Goal: Information Seeking & Learning: Learn about a topic

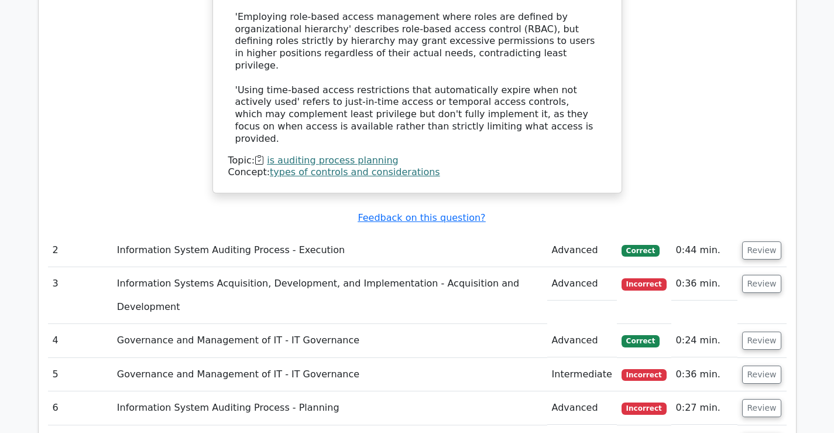
scroll to position [1463, 0]
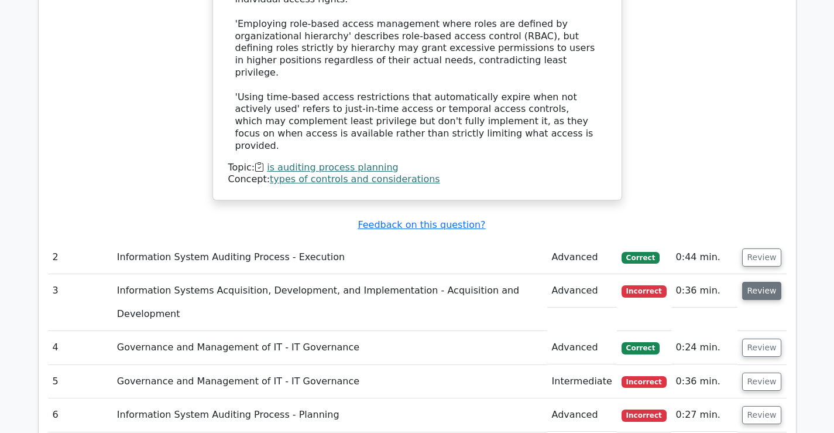
click at [755, 282] on button "Review" at bounding box center [762, 291] width 40 height 18
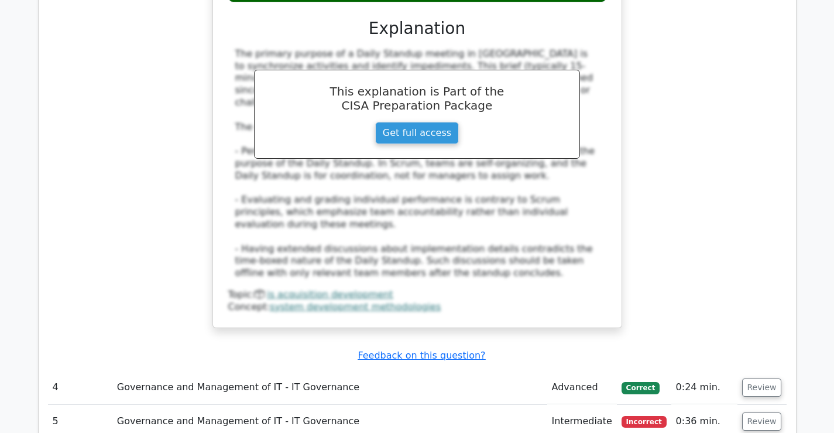
scroll to position [2029, 0]
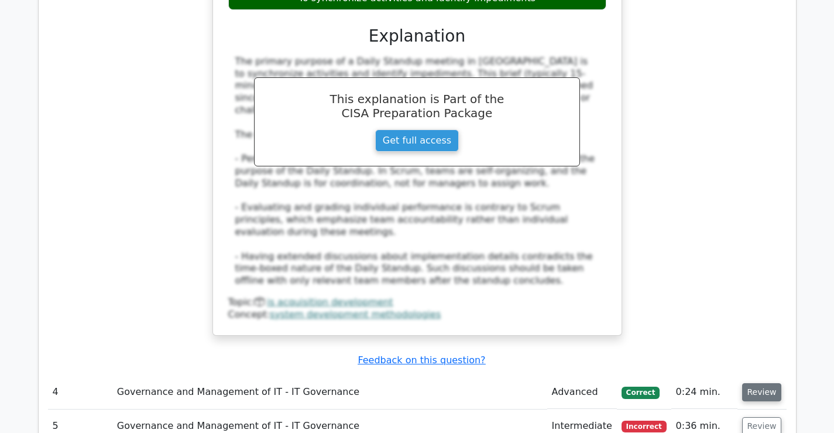
click at [757, 383] on button "Review" at bounding box center [762, 392] width 40 height 18
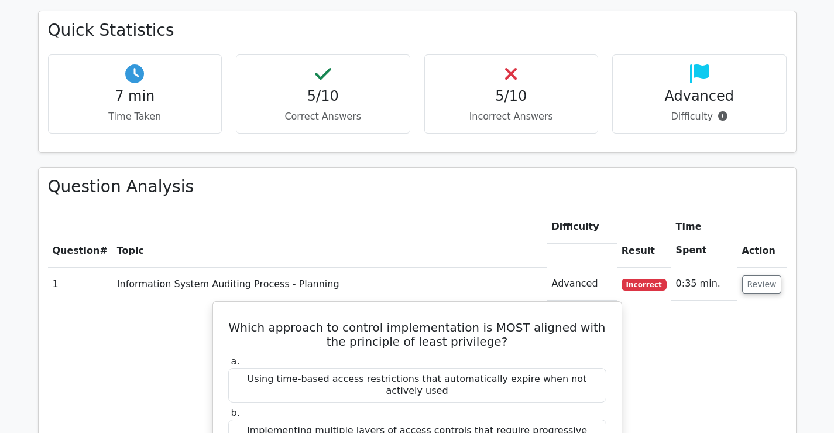
scroll to position [678, 0]
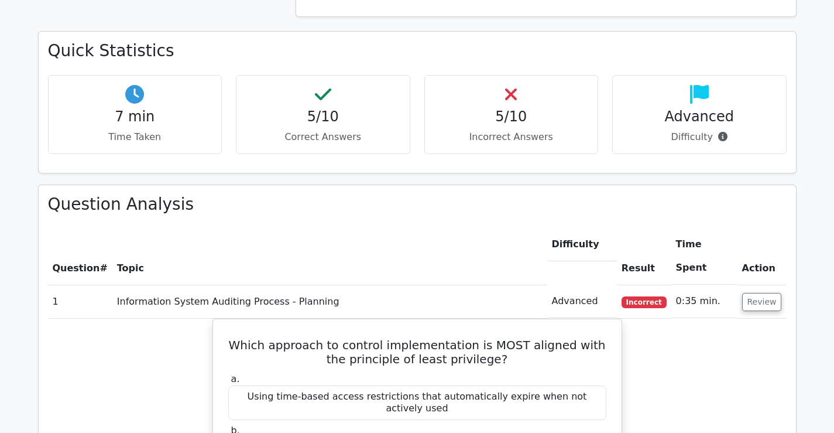
click at [584, 284] on td "Advanced" at bounding box center [582, 300] width 70 height 33
drag, startPoint x: 606, startPoint y: 224, endPoint x: 557, endPoint y: 227, distance: 48.7
click at [557, 284] on tr "1 Information System Auditing Process - Planning Advanced Incorrect 0:35 min. R…" at bounding box center [417, 300] width 739 height 33
click at [474, 228] on th "Topic" at bounding box center [329, 256] width 435 height 57
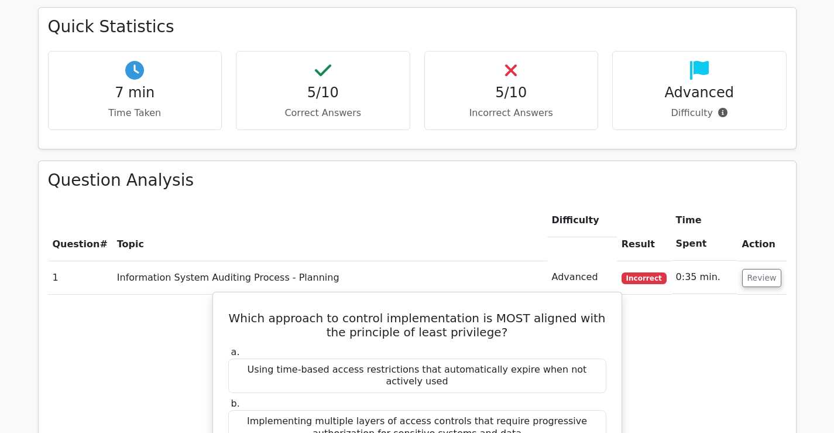
scroll to position [761, 0]
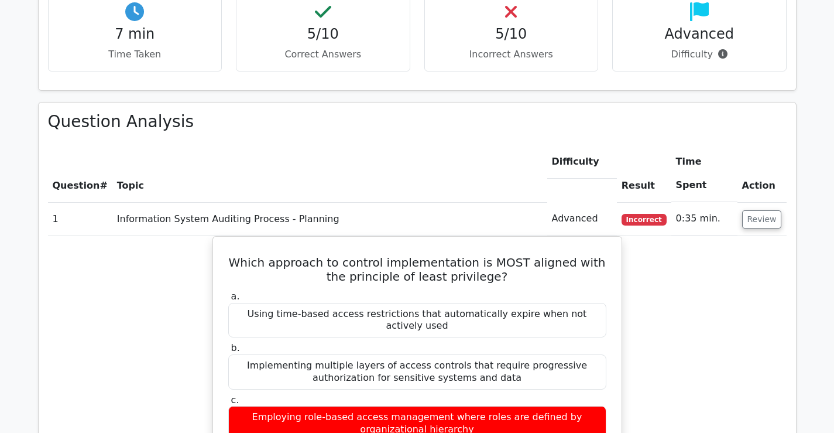
click at [129, 145] on th "Topic" at bounding box center [329, 173] width 435 height 57
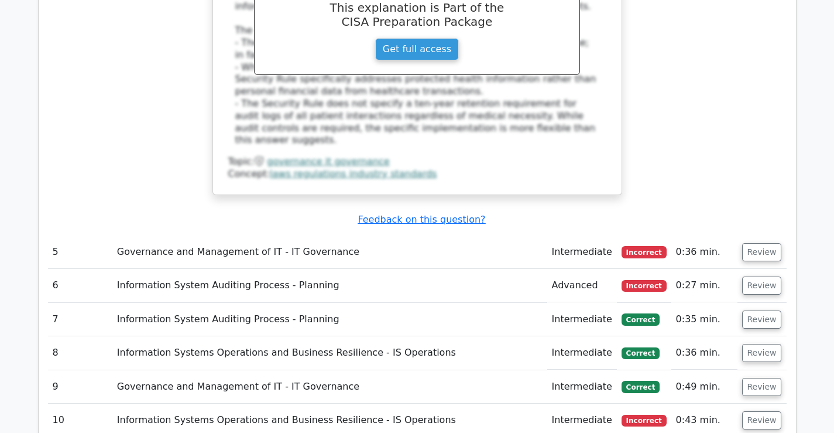
scroll to position [2751, 0]
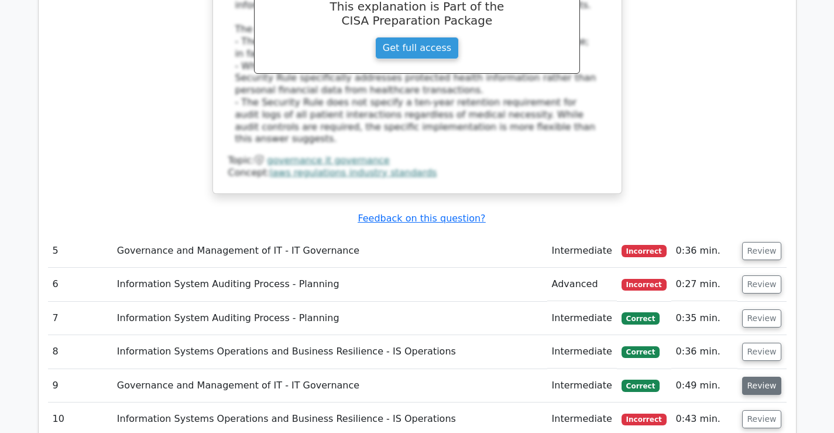
click at [762, 376] on button "Review" at bounding box center [762, 385] width 40 height 18
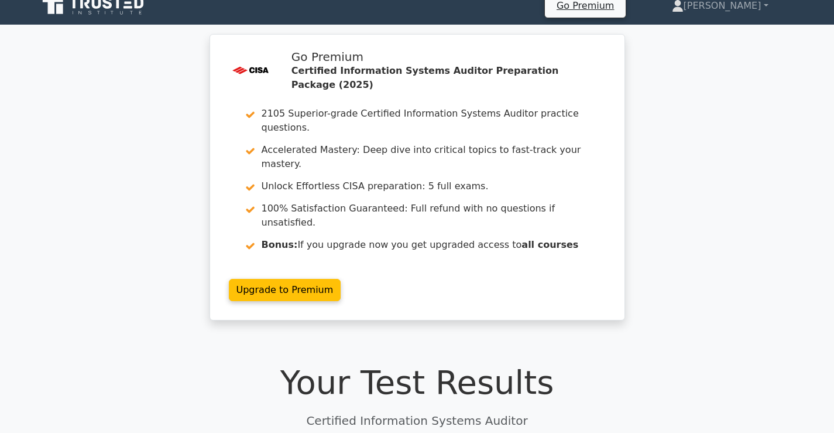
scroll to position [0, 0]
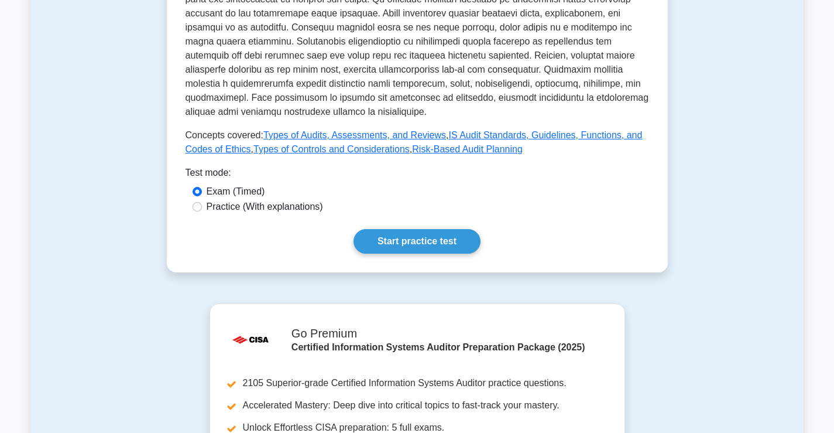
scroll to position [527, 0]
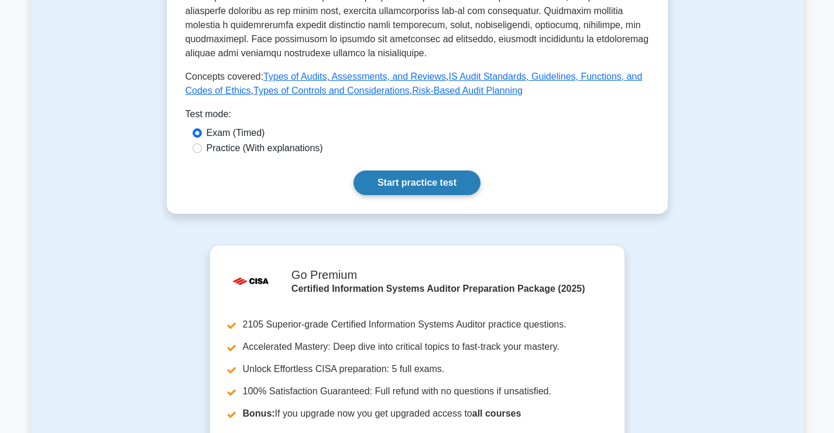
click at [406, 183] on link "Start practice test" at bounding box center [417, 182] width 127 height 25
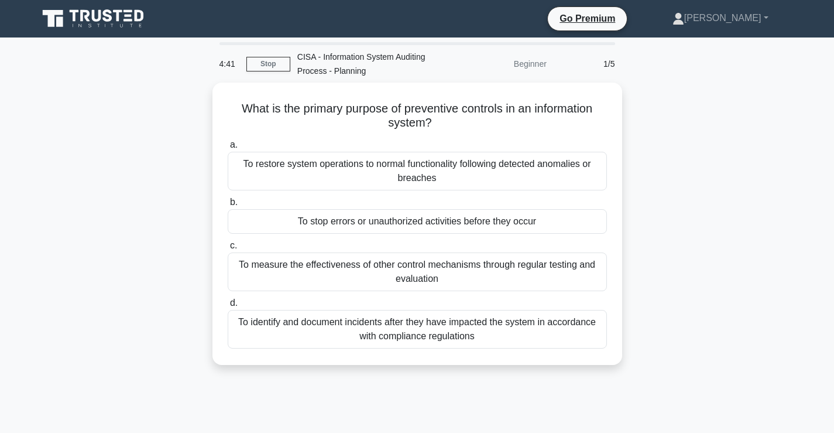
scroll to position [59, 0]
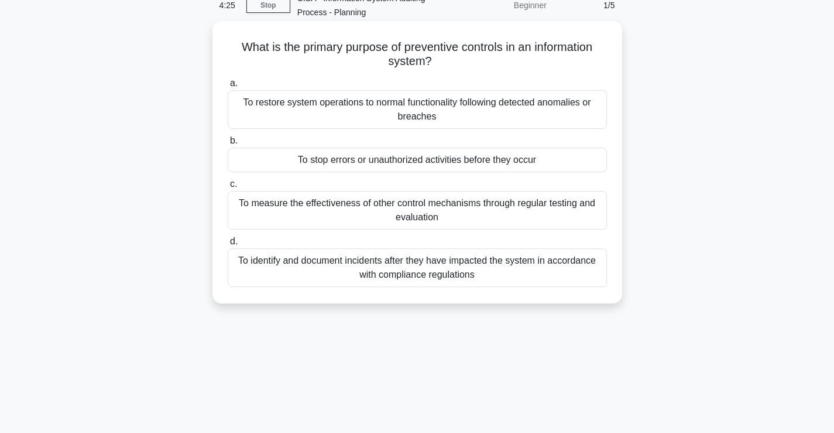
click at [419, 162] on div "To stop errors or unauthorized activities before they occur" at bounding box center [417, 160] width 379 height 25
click at [228, 145] on input "b. To stop errors or unauthorized activities before they occur" at bounding box center [228, 141] width 0 height 8
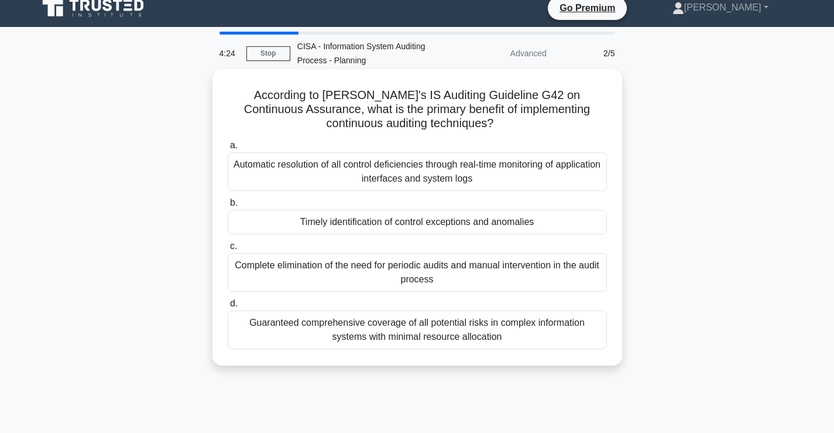
scroll to position [0, 0]
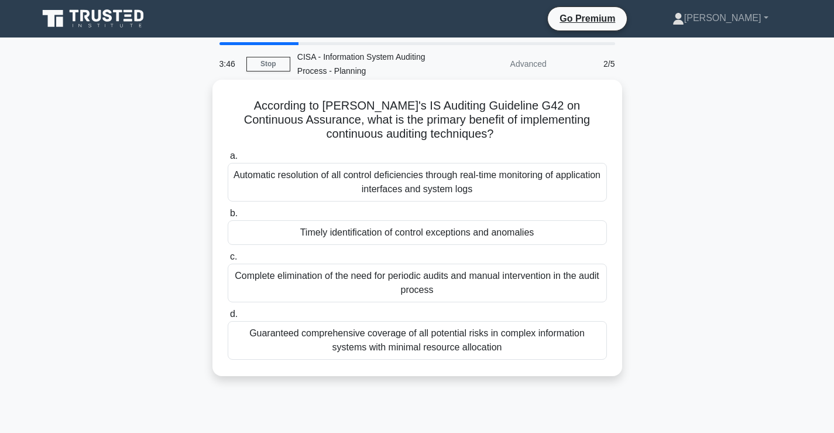
click at [440, 341] on div "Guaranteed comprehensive coverage of all potential risks in complex information…" at bounding box center [417, 340] width 379 height 39
click at [228, 318] on input "d. Guaranteed comprehensive coverage of all potential risks in complex informat…" at bounding box center [228, 314] width 0 height 8
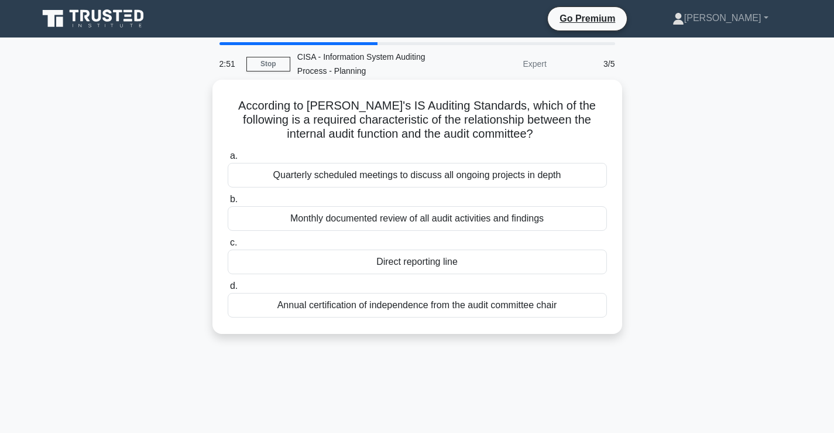
click at [469, 222] on div "Monthly documented review of all audit activities and findings" at bounding box center [417, 218] width 379 height 25
click at [228, 203] on input "b. Monthly documented review of all audit activities and findings" at bounding box center [228, 200] width 0 height 8
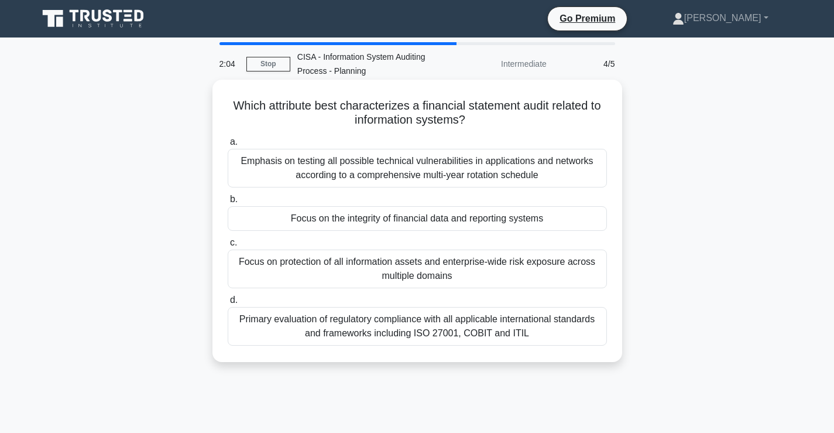
click at [495, 328] on div "Primary evaluation of regulatory compliance with all applicable international s…" at bounding box center [417, 326] width 379 height 39
click at [228, 304] on input "d. Primary evaluation of regulatory compliance with all applicable internationa…" at bounding box center [228, 300] width 0 height 8
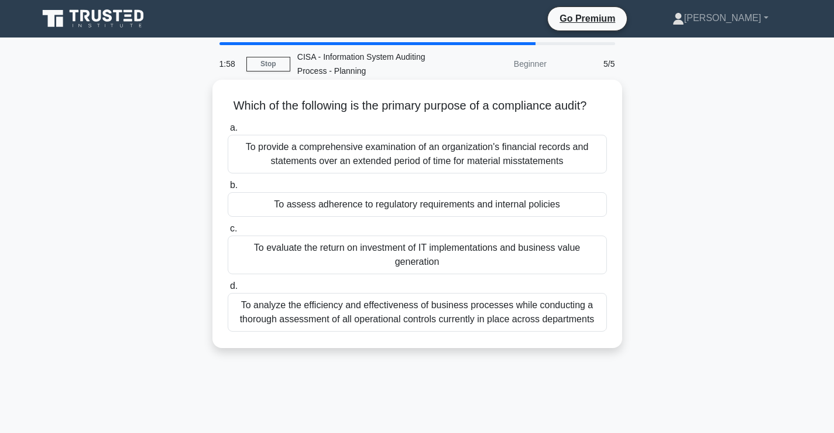
click at [475, 170] on div "To provide a comprehensive examination of an organization's financial records a…" at bounding box center [417, 154] width 379 height 39
click at [228, 132] on input "a. To provide a comprehensive examination of an organization's financial record…" at bounding box center [228, 128] width 0 height 8
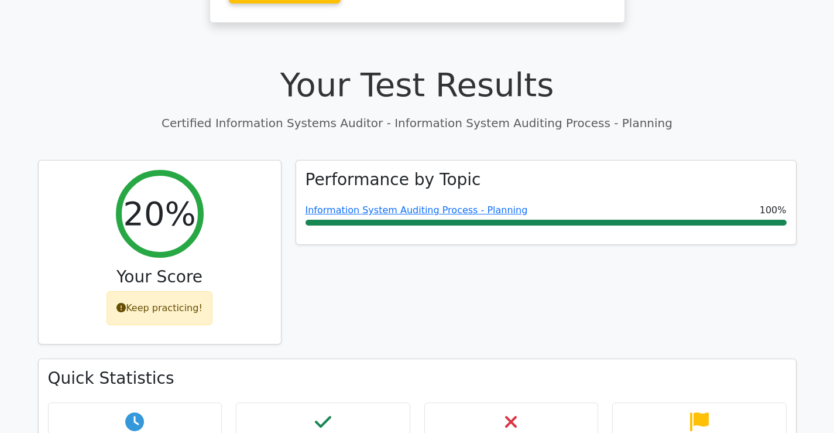
scroll to position [293, 0]
